Goal: Transaction & Acquisition: Purchase product/service

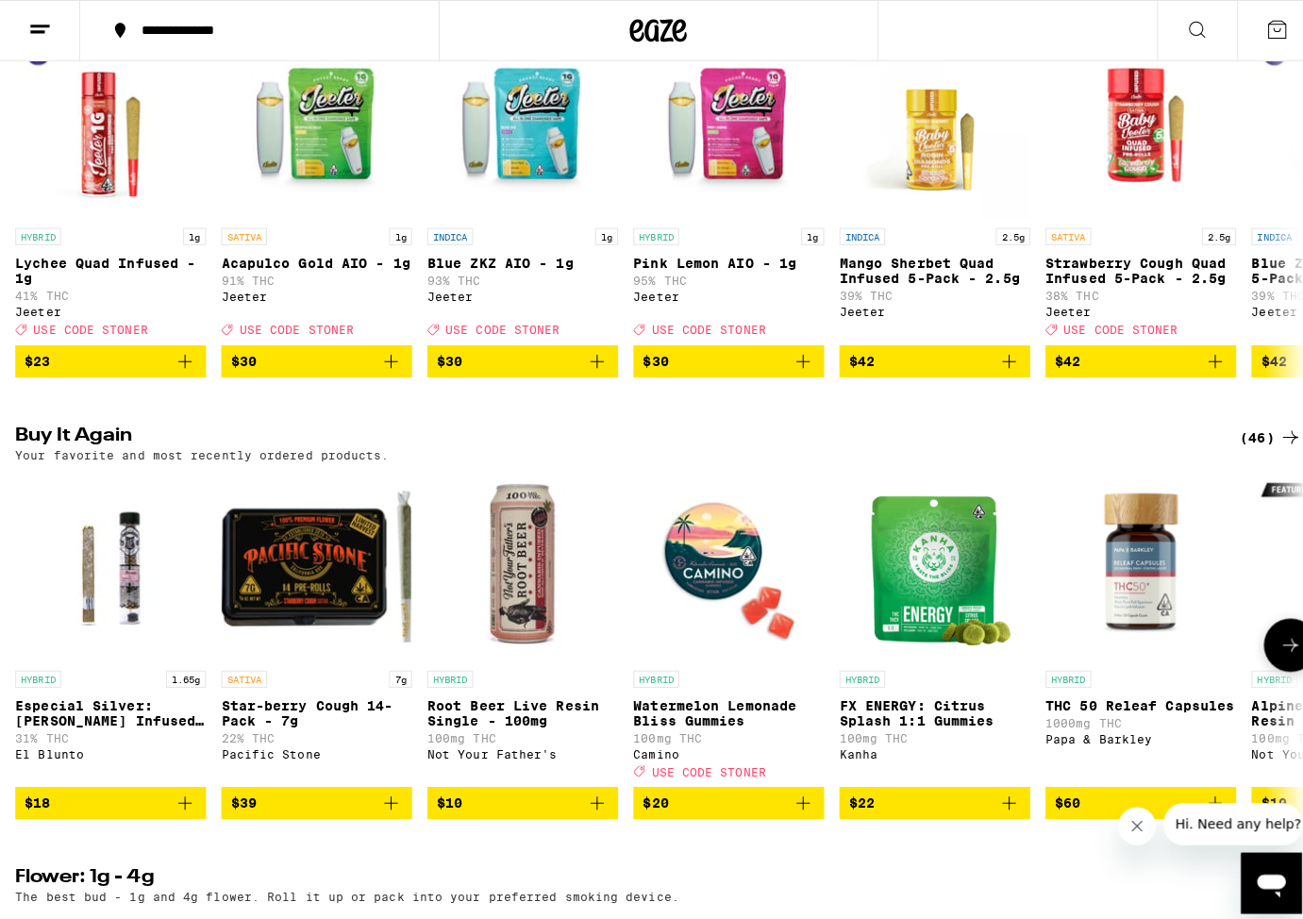
scroll to position [840, 0]
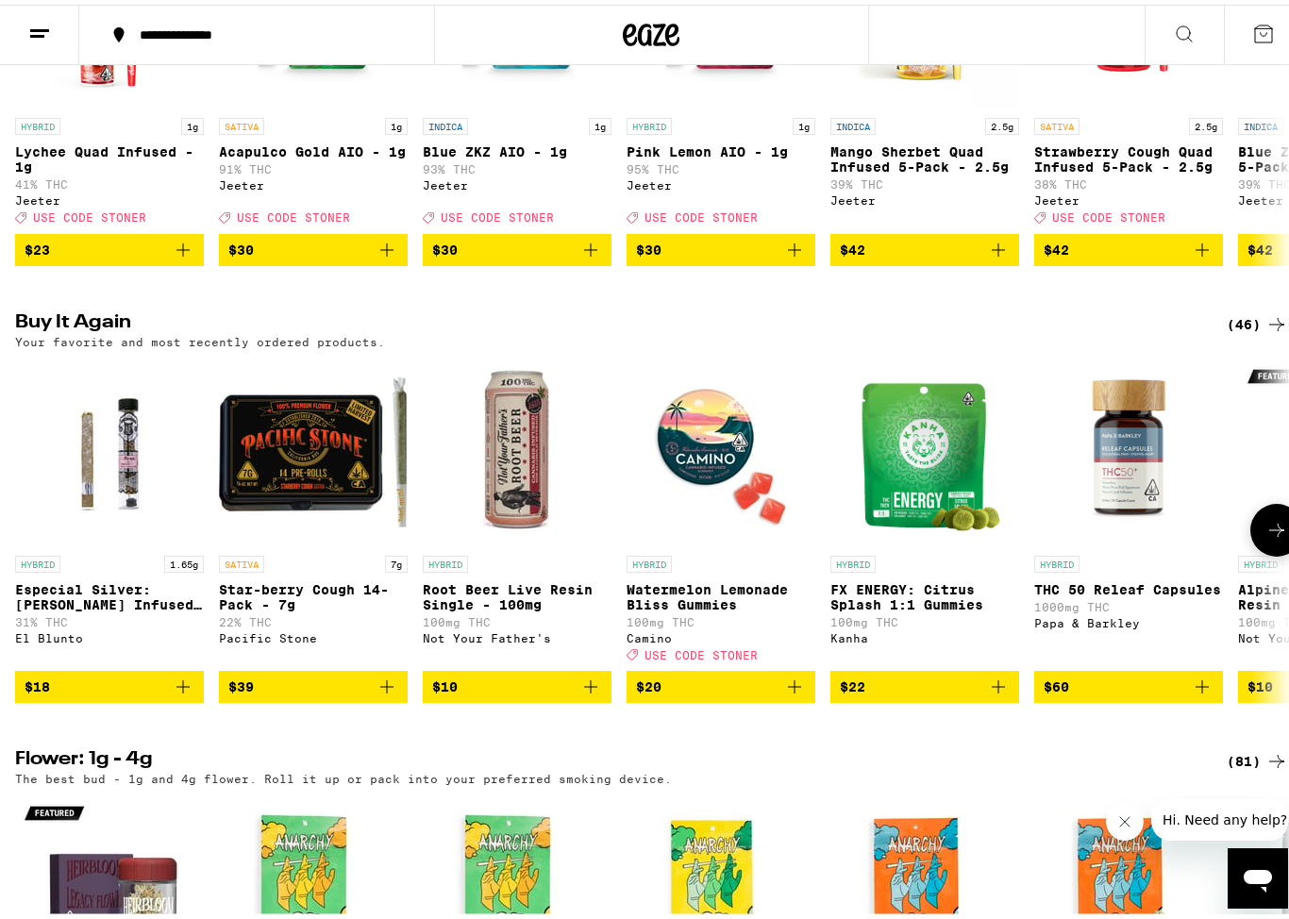
click at [184, 693] on icon "Add to bag" at bounding box center [183, 682] width 23 height 23
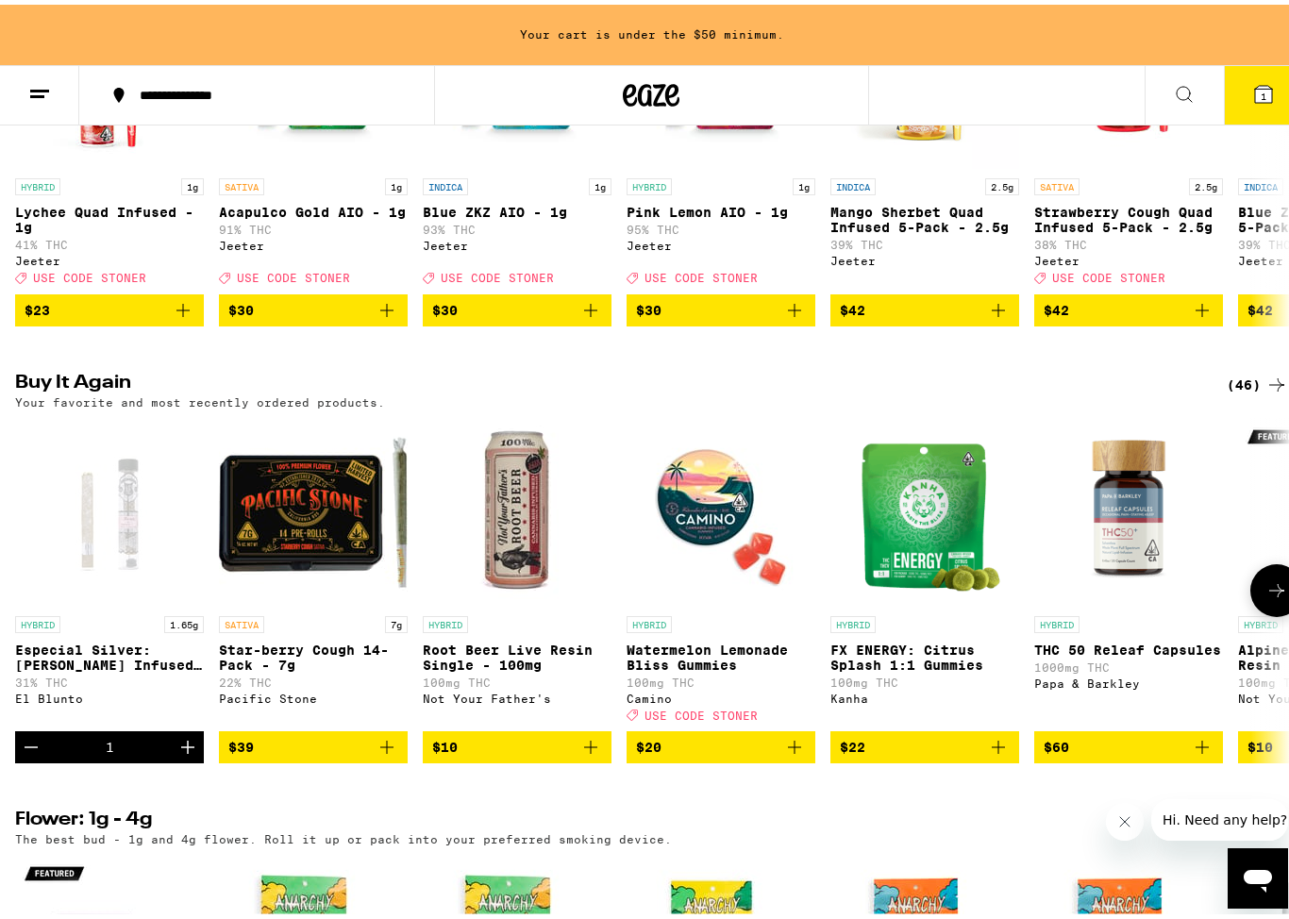
click at [184, 754] on icon "Increment" at bounding box center [187, 742] width 23 height 23
click at [184, 749] on icon "Increment" at bounding box center [187, 742] width 13 height 13
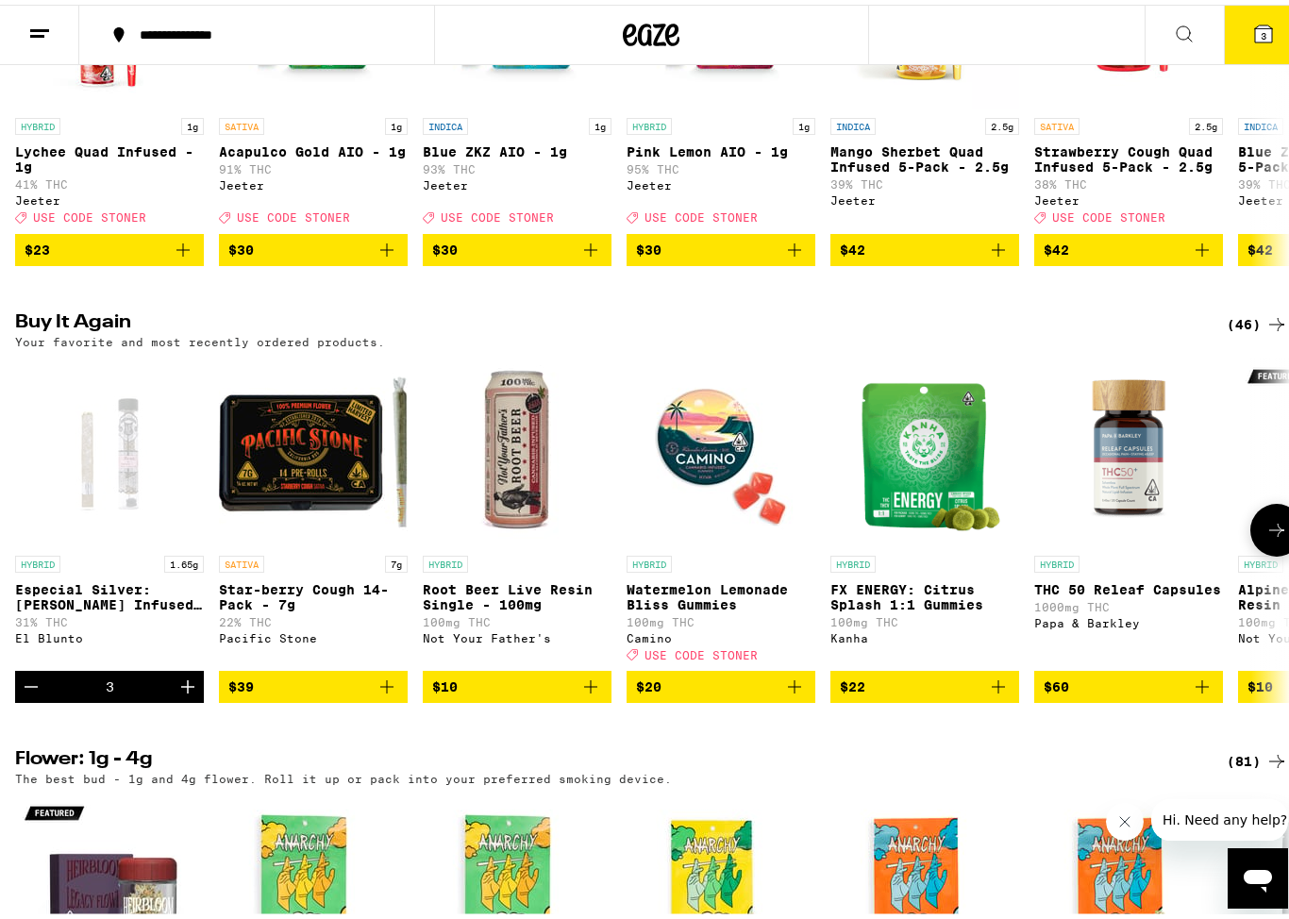
click at [183, 689] on icon "Increment" at bounding box center [187, 681] width 13 height 13
click at [594, 693] on icon "Add to bag" at bounding box center [590, 682] width 23 height 23
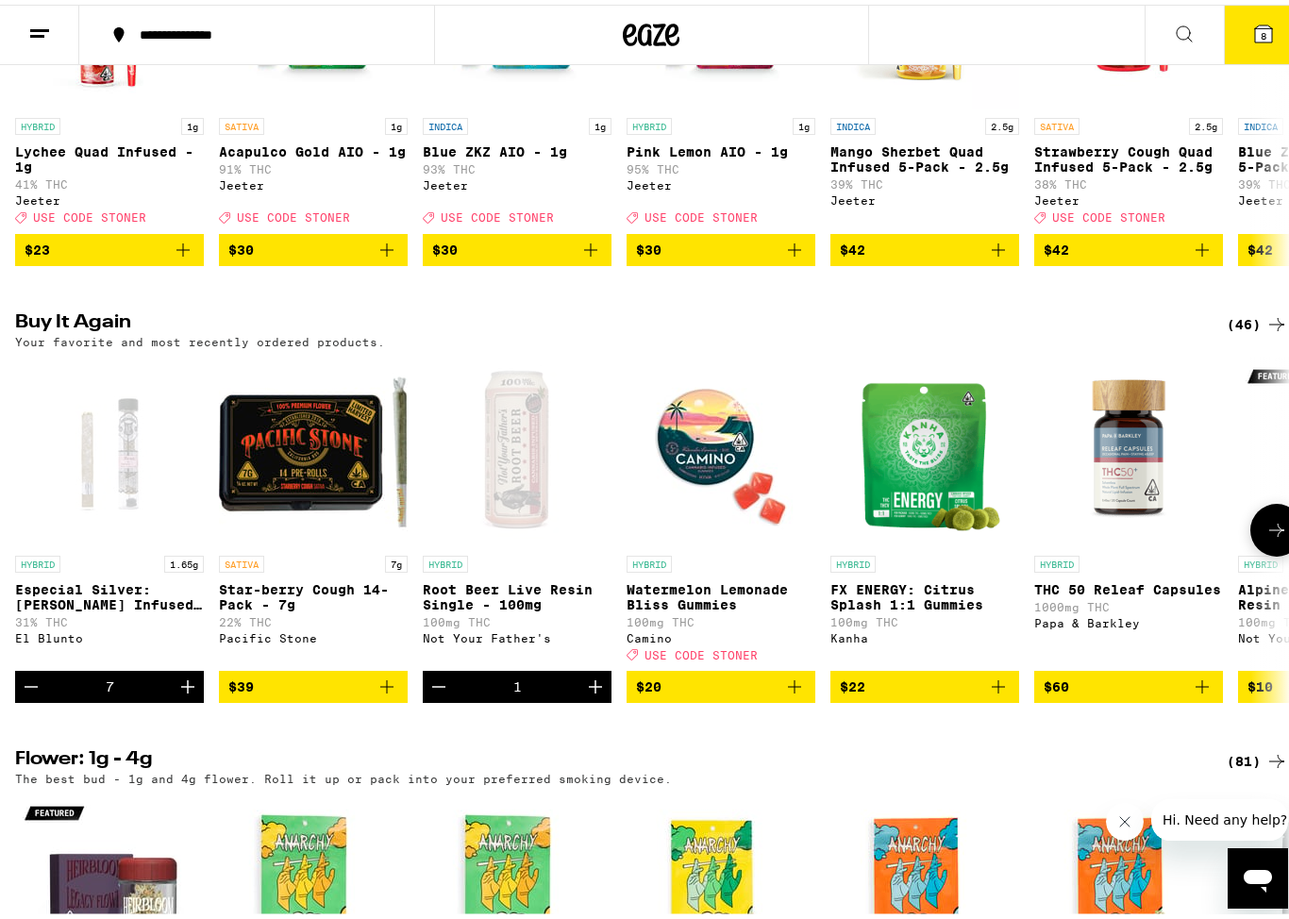
click at [594, 693] on icon "Increment" at bounding box center [595, 682] width 23 height 23
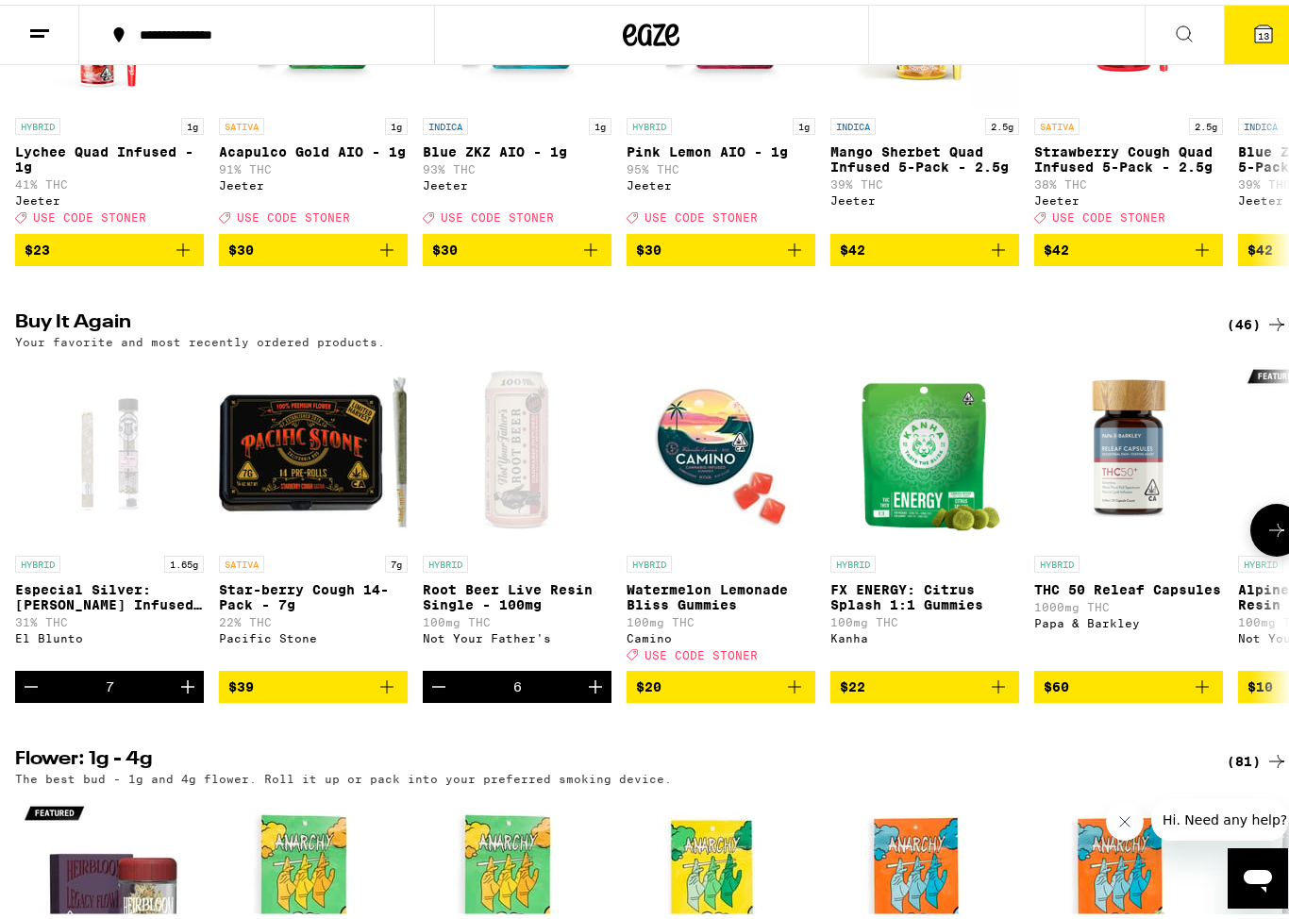
click at [594, 693] on icon "Increment" at bounding box center [595, 682] width 23 height 23
click at [1243, 51] on button "14" at bounding box center [1263, 30] width 79 height 58
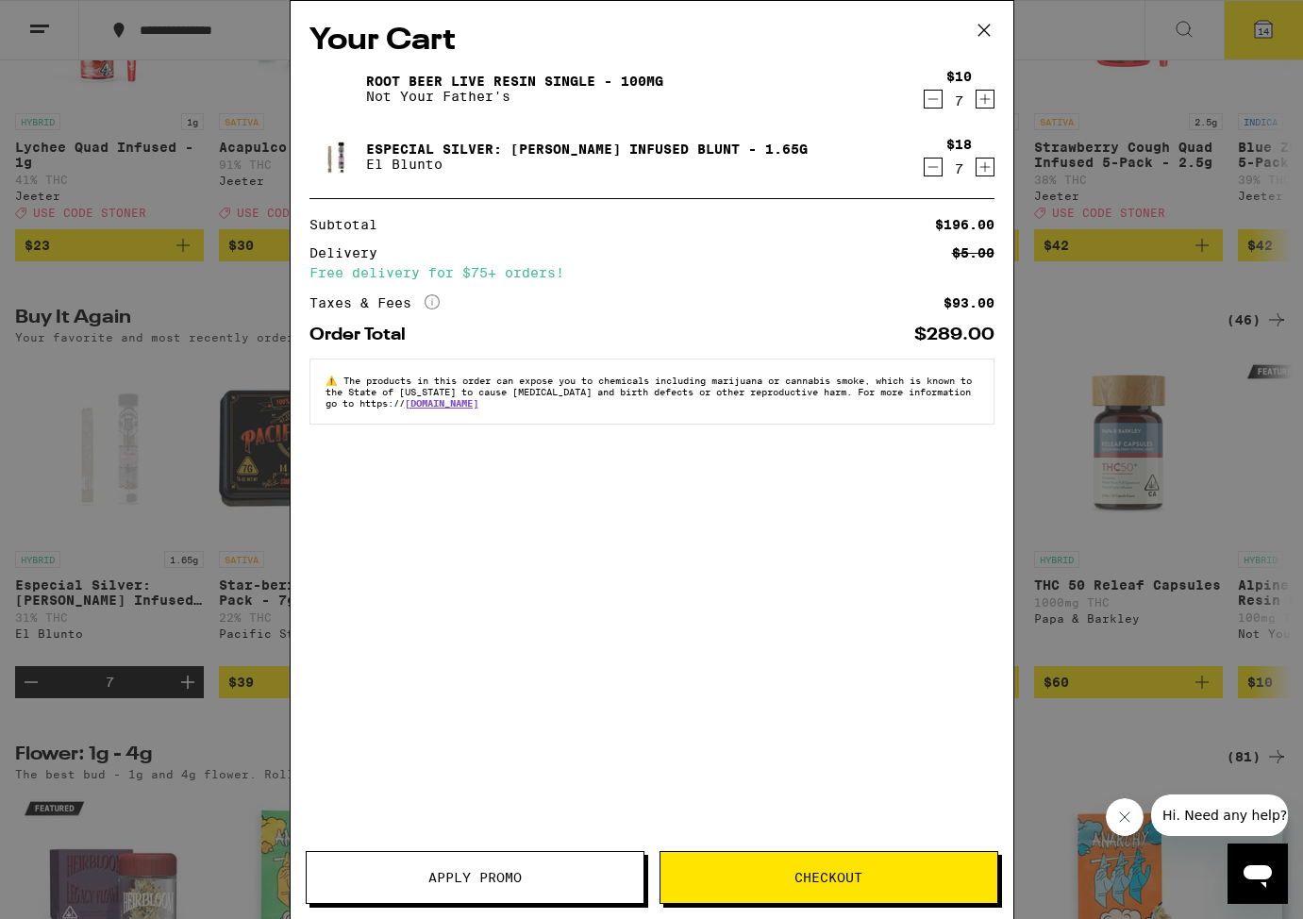
click at [831, 868] on button "Checkout" at bounding box center [828, 877] width 339 height 53
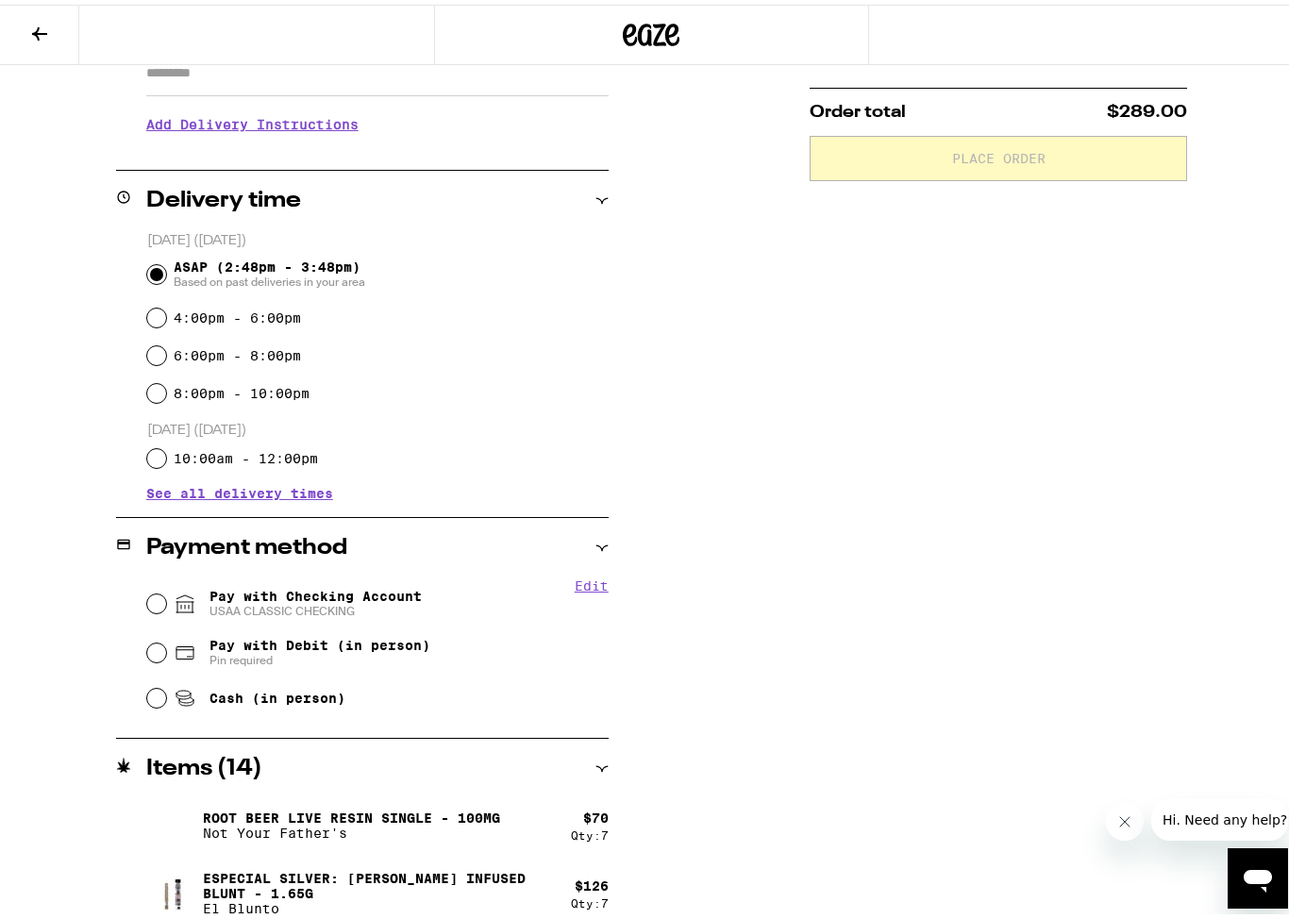
scroll to position [372, 0]
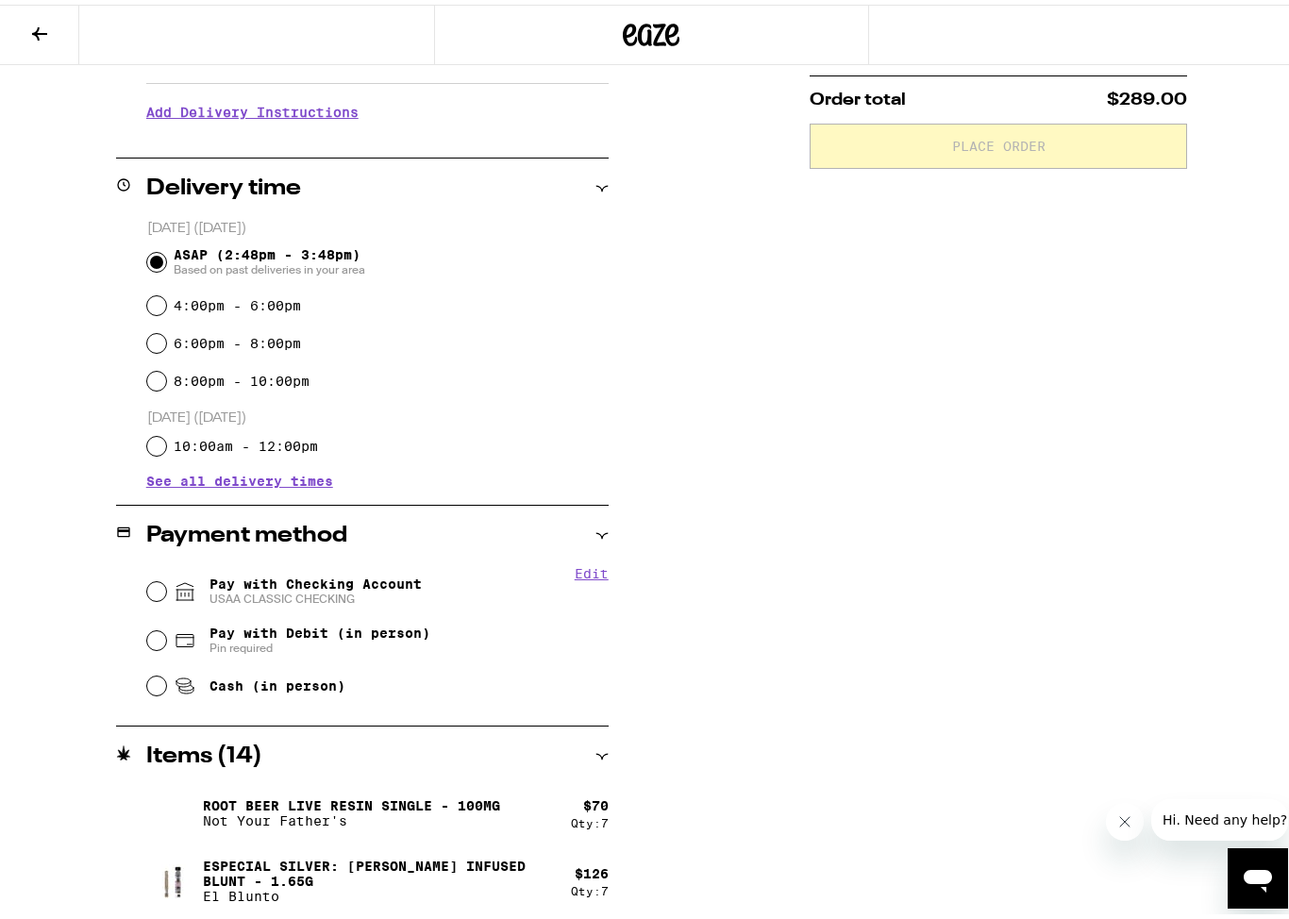
click at [269, 586] on span "Pay with Checking Account USAA CLASSIC CHECKING" at bounding box center [315, 587] width 212 height 30
click at [166, 586] on input "Pay with Checking Account USAA CLASSIC CHECKING" at bounding box center [156, 586] width 19 height 19
radio input "true"
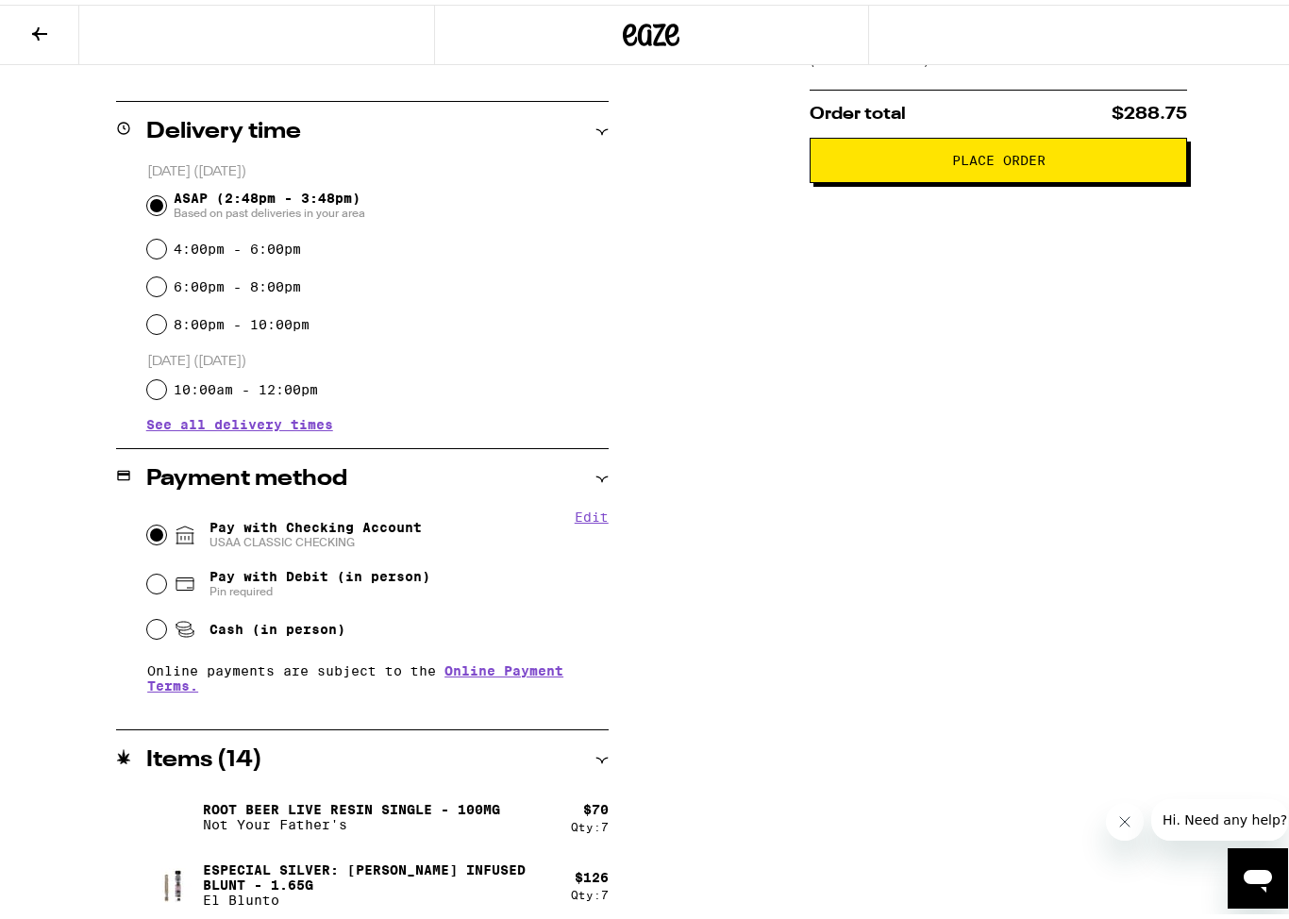
scroll to position [0, 0]
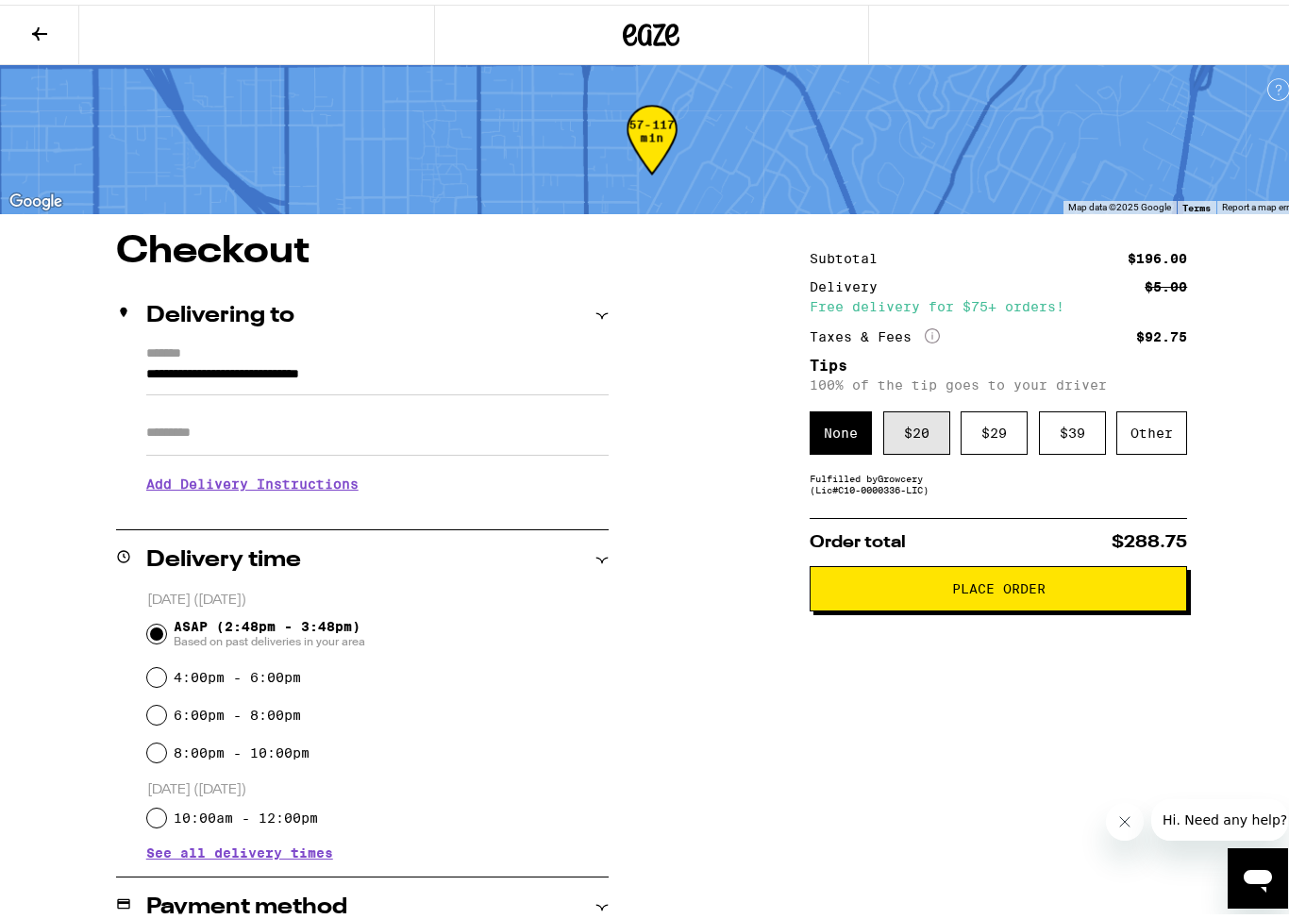
click at [921, 434] on div "$ 20" at bounding box center [916, 428] width 67 height 43
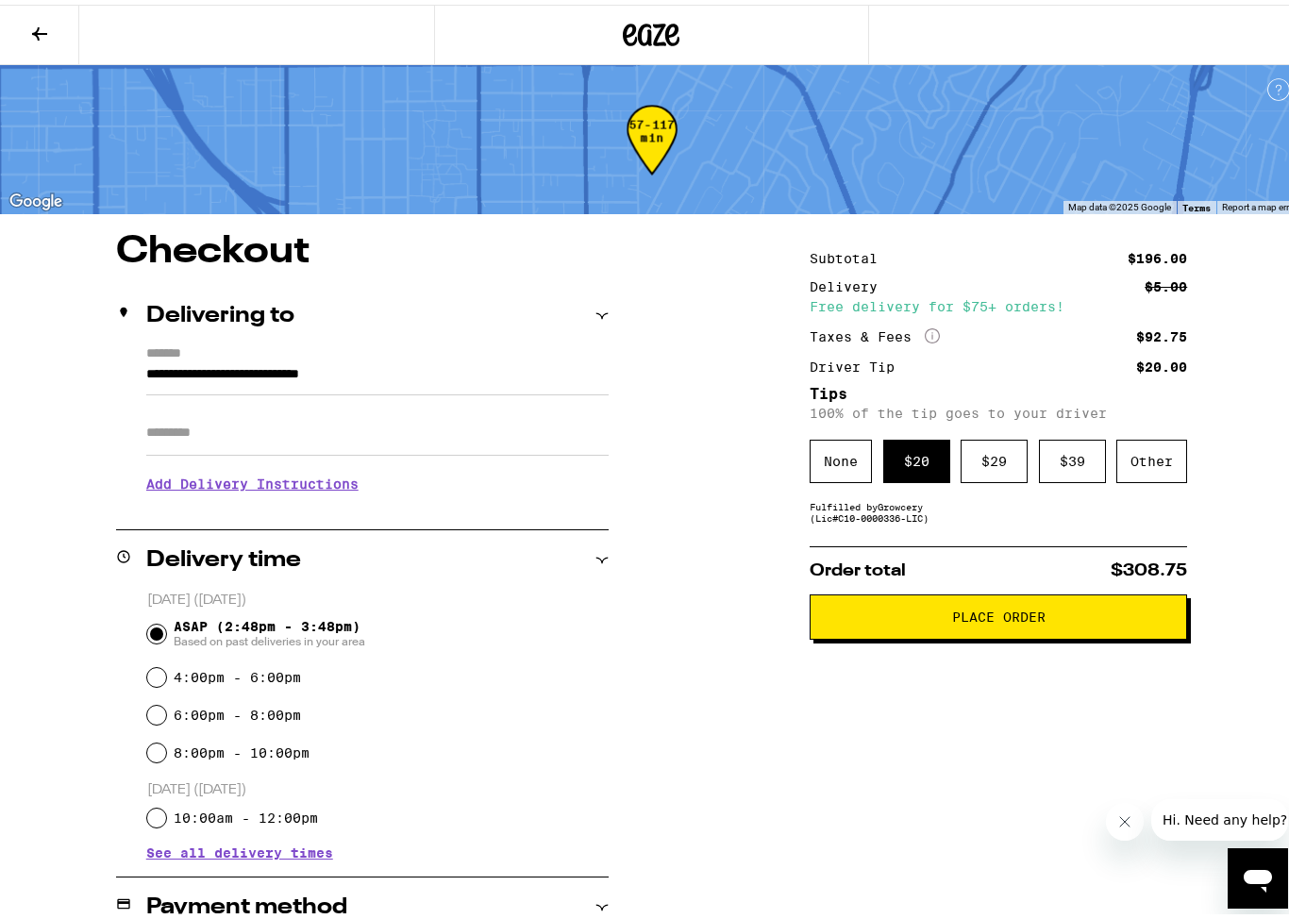
click at [925, 619] on span "Place Order" at bounding box center [998, 612] width 345 height 13
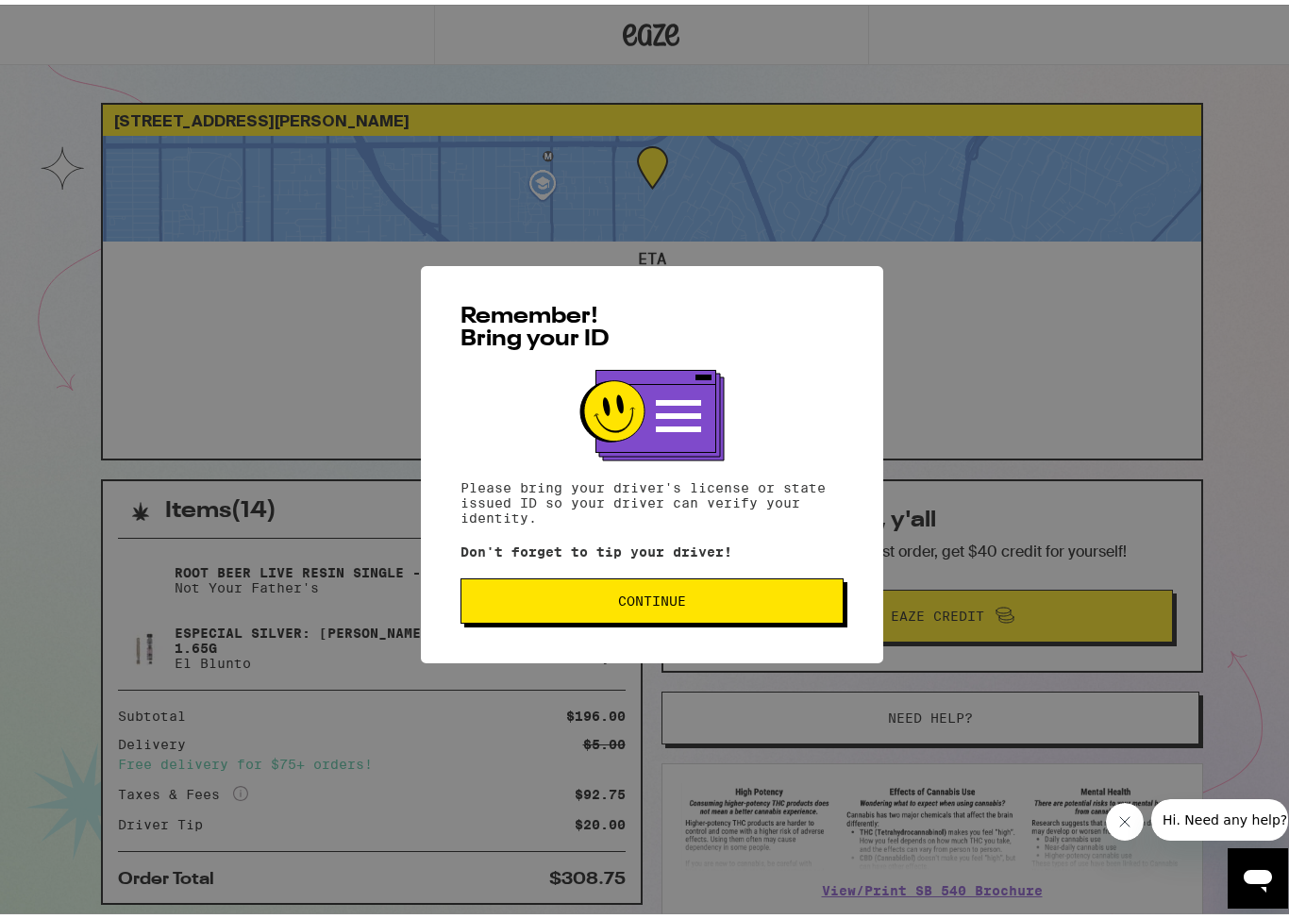
click at [771, 607] on button "Continue" at bounding box center [651, 596] width 383 height 45
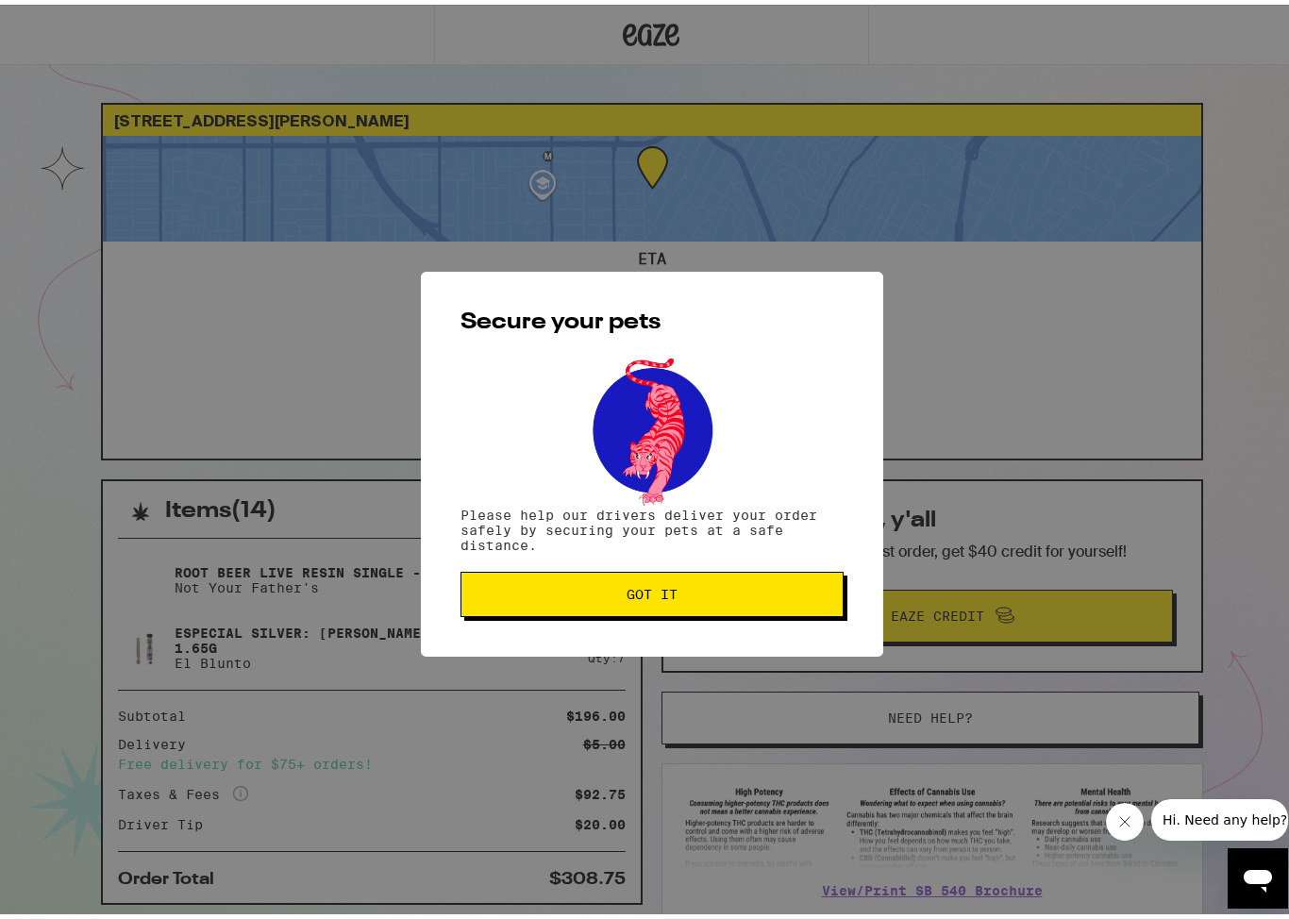
click at [770, 607] on button "Got it" at bounding box center [651, 589] width 383 height 45
